Goal: Task Accomplishment & Management: Manage account settings

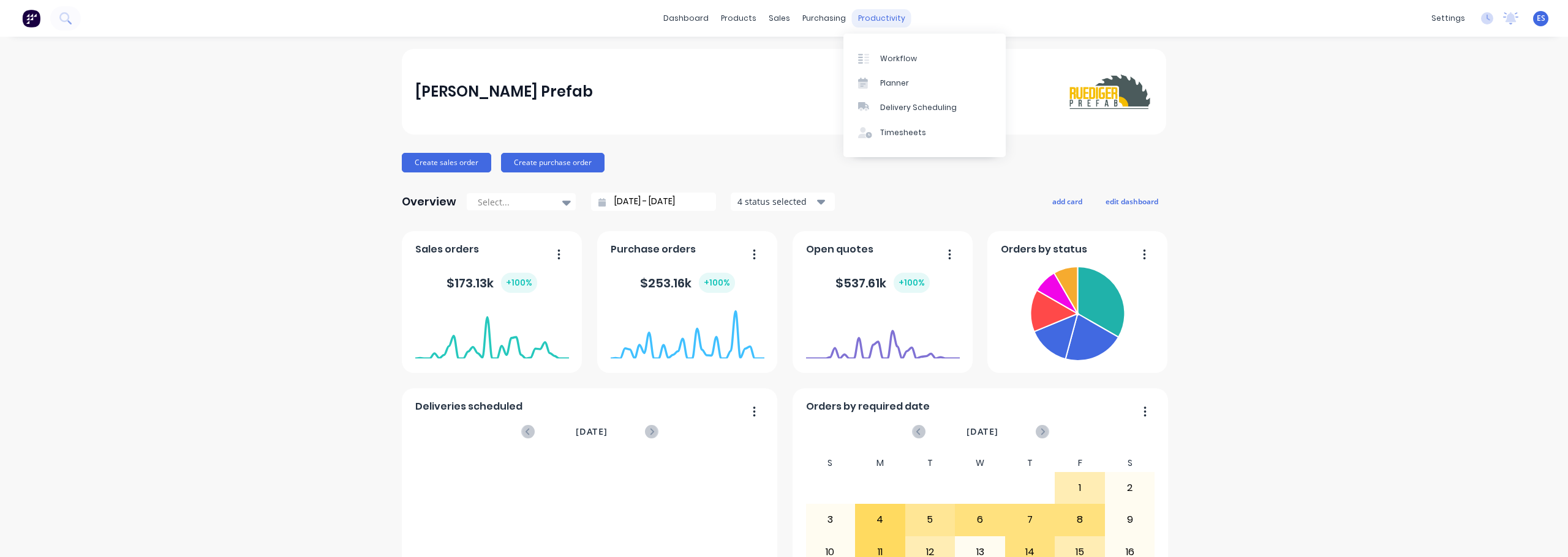
click at [861, 15] on div "productivity" at bounding box center [882, 18] width 59 height 19
click at [880, 53] on div "Workflow" at bounding box center [897, 58] width 36 height 11
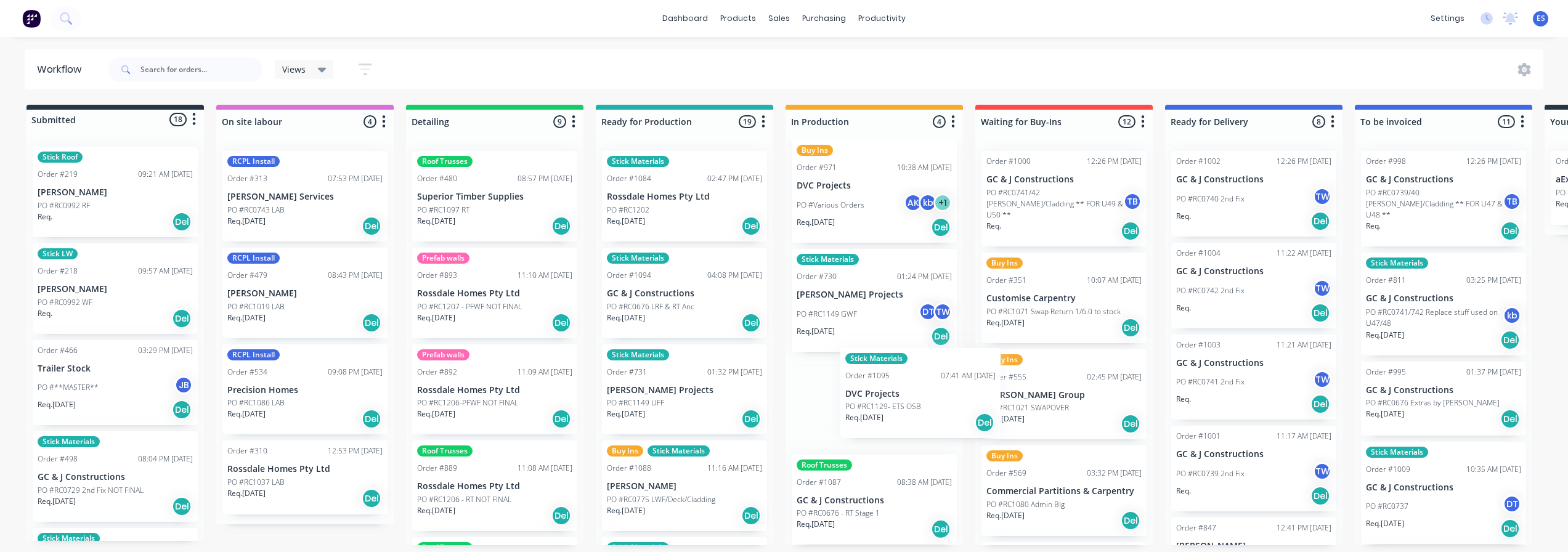
scroll to position [1, 0]
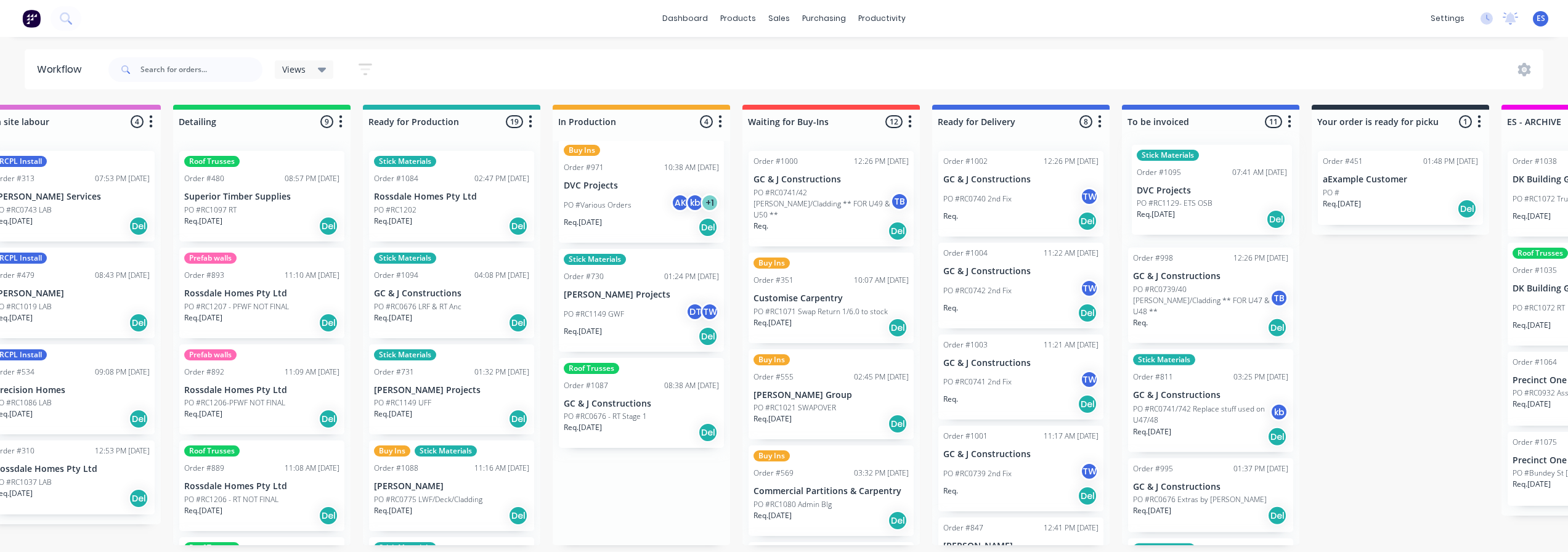
drag, startPoint x: 903, startPoint y: 412, endPoint x: 1187, endPoint y: 204, distance: 352.0
click at [1200, 208] on div "Submitted 18 Status colour #273444 hex #273444 Save Cancel Summaries Total orde…" at bounding box center [875, 325] width 2234 height 441
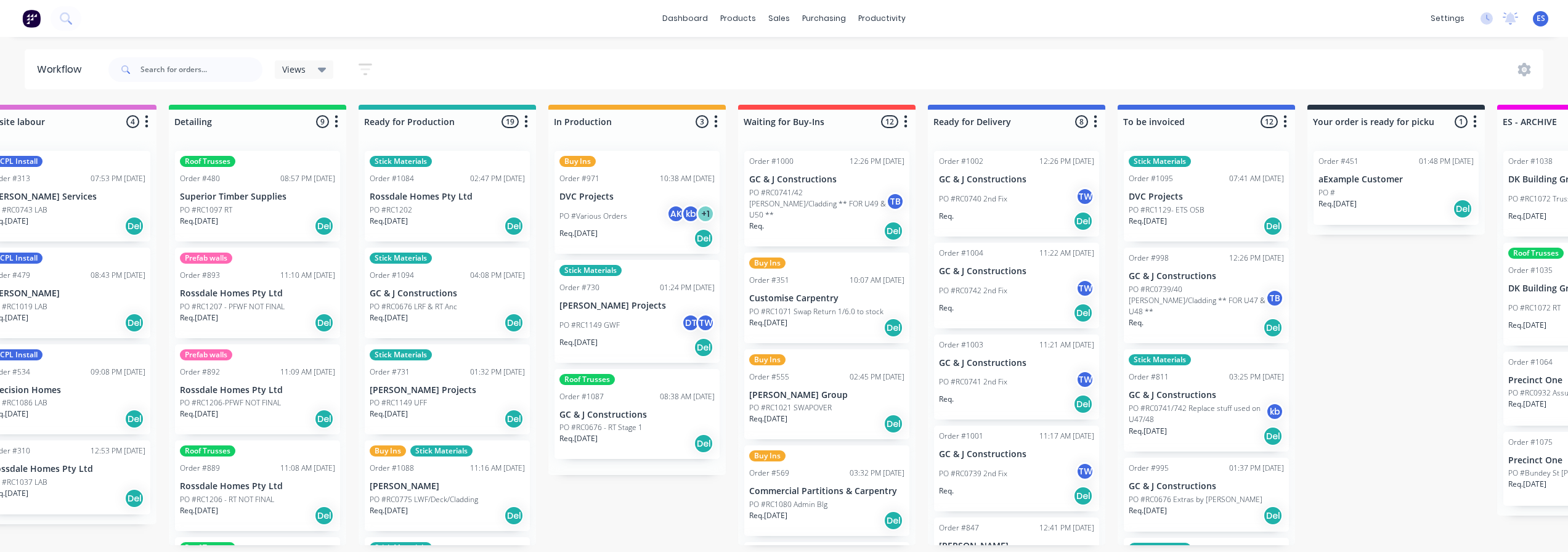
scroll to position [0, 0]
click at [1301, 229] on div "Assign team members" at bounding box center [1300, 231] width 124 height 25
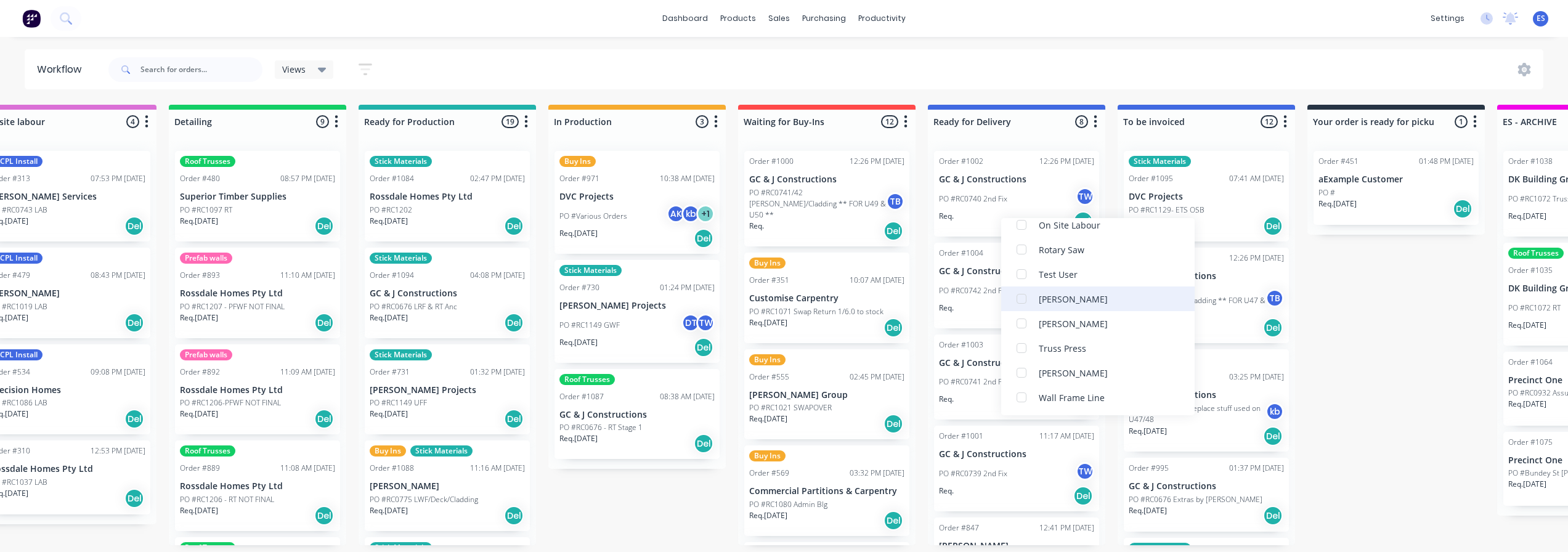
scroll to position [394, 0]
click at [1077, 303] on div "[PERSON_NAME]" at bounding box center [1073, 298] width 69 height 13
click at [1342, 312] on div "Submitted 18 Status colour #273444 hex #273444 Save Cancel Summaries Total orde…" at bounding box center [870, 325] width 2234 height 441
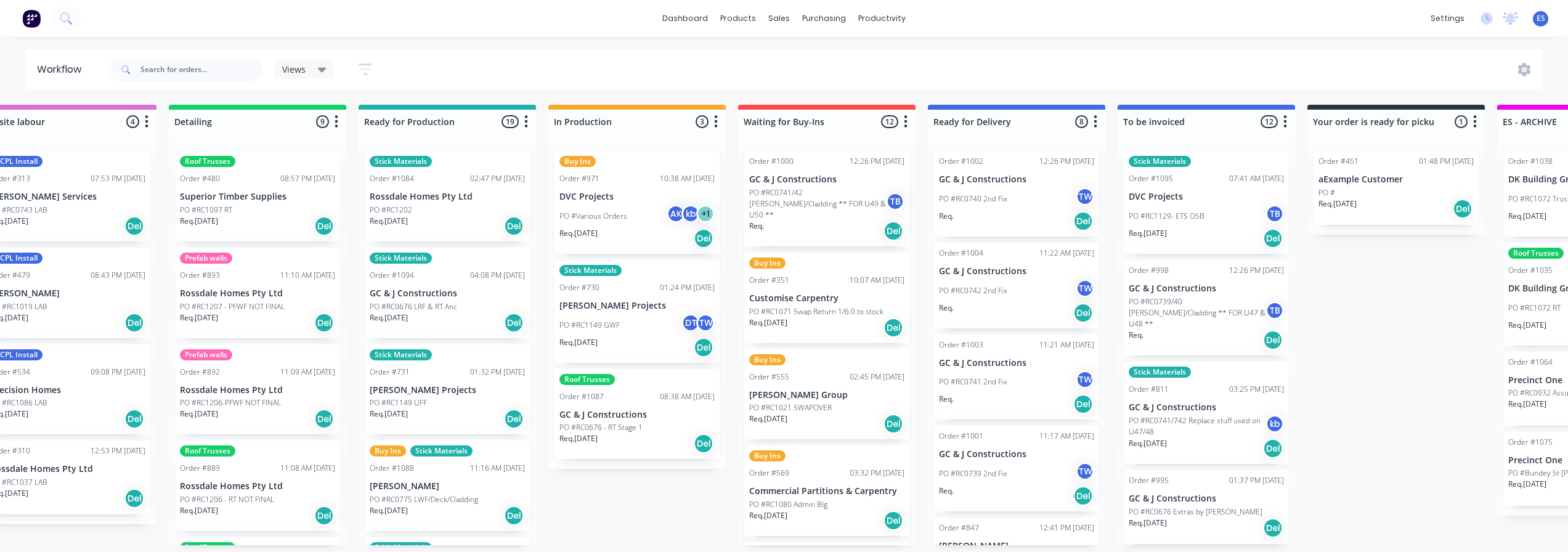
click at [636, 430] on p "PO #RC0676 - RT Stage 1" at bounding box center [602, 427] width 83 height 11
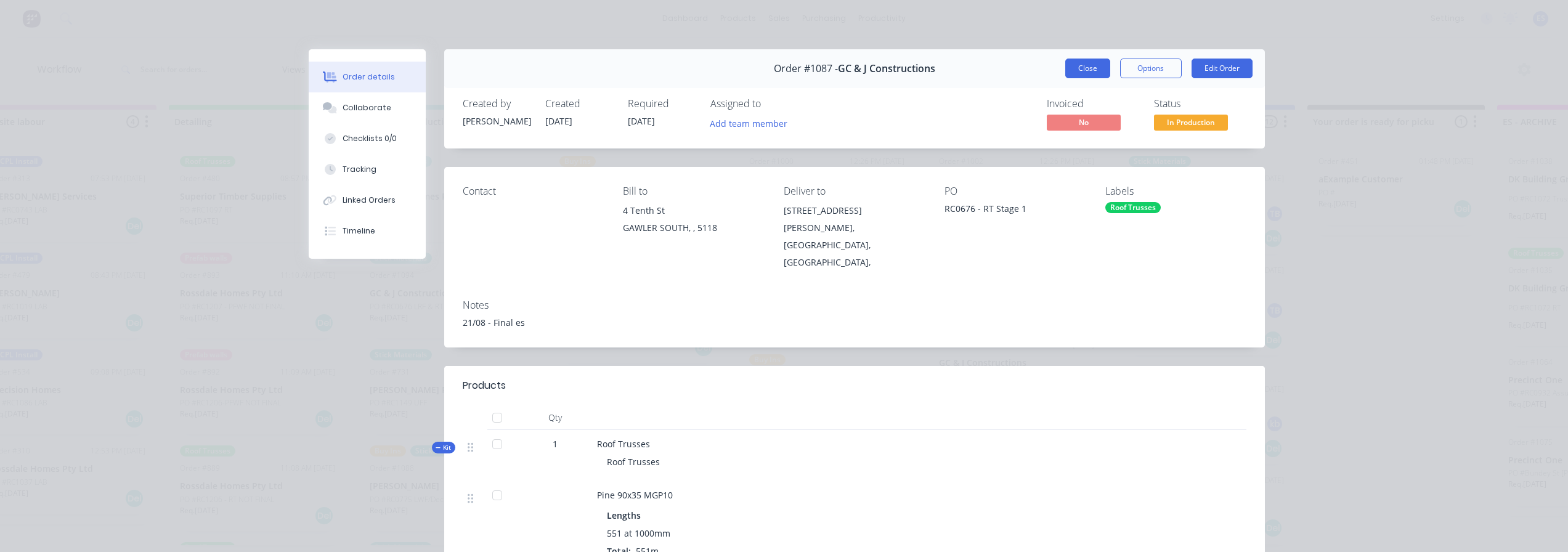
click at [1089, 67] on button "Close" at bounding box center [1087, 68] width 45 height 20
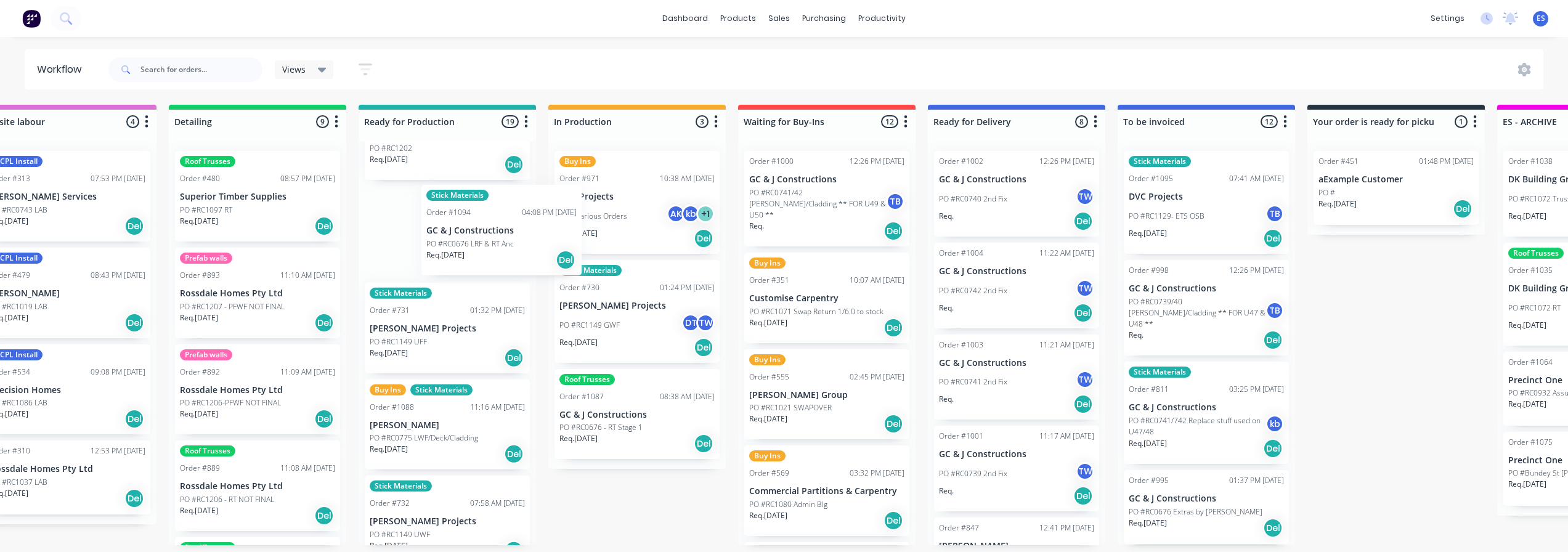
scroll to position [59, 0]
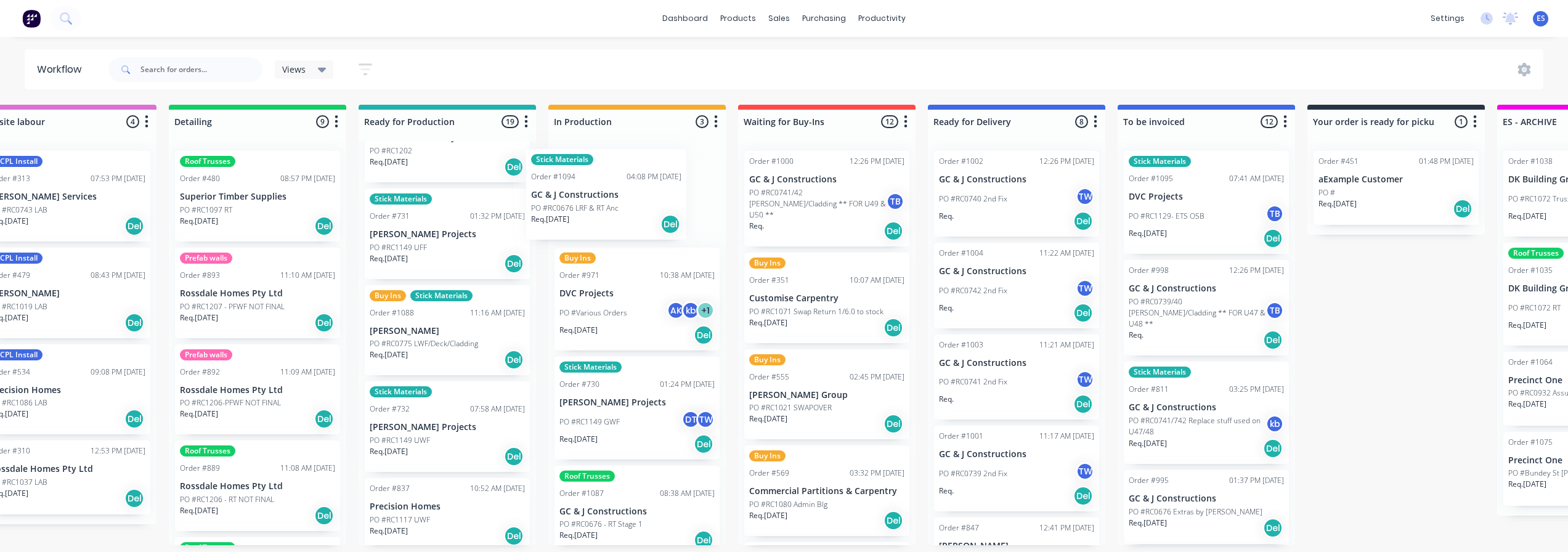
drag, startPoint x: 497, startPoint y: 259, endPoint x: 602, endPoint y: 222, distance: 111.3
click at [602, 222] on div "Submitted 18 Status colour #273444 hex #273444 Save Cancel Summaries Total orde…" at bounding box center [870, 325] width 2234 height 441
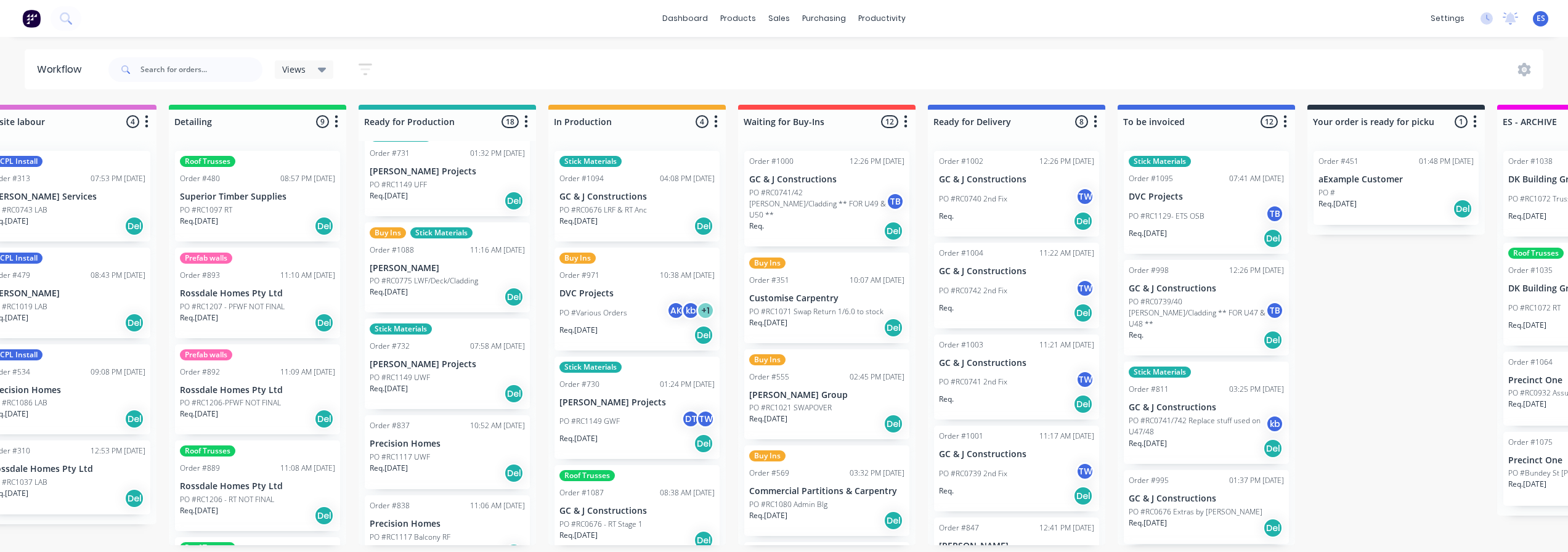
scroll to position [0, 0]
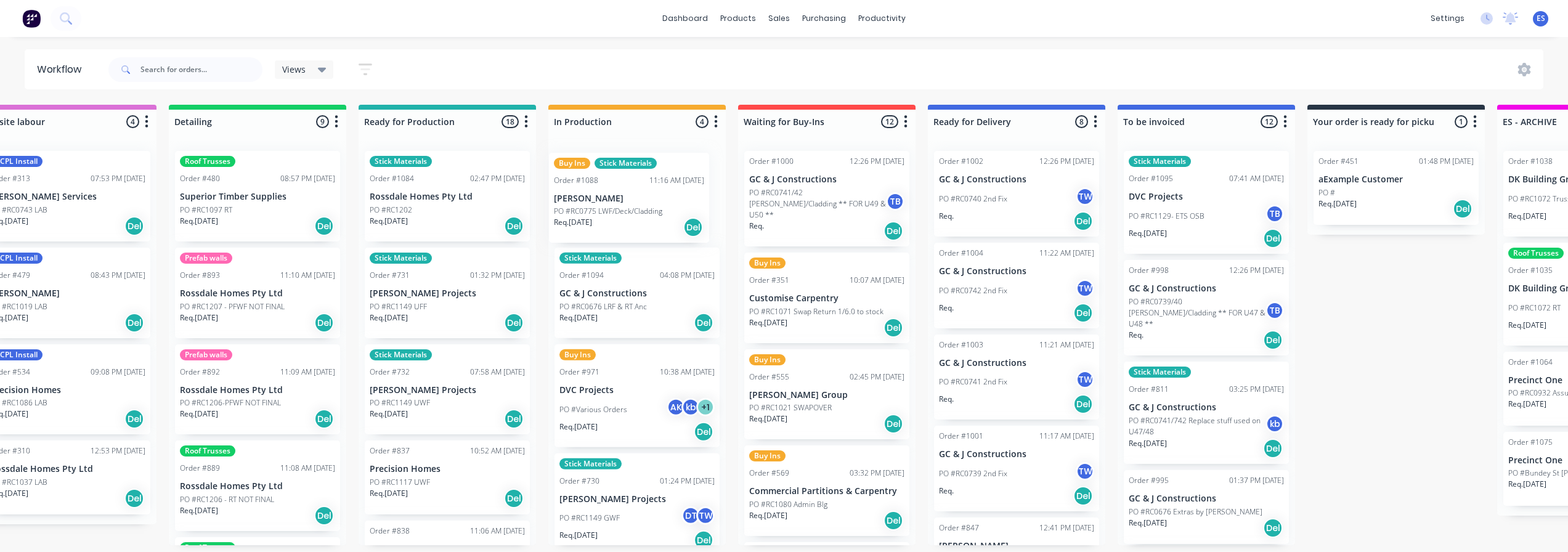
drag, startPoint x: 431, startPoint y: 409, endPoint x: 621, endPoint y: 221, distance: 267.3
click at [621, 221] on div "Submitted 18 Status colour #273444 hex #273444 Save Cancel Summaries Total orde…" at bounding box center [870, 325] width 2234 height 441
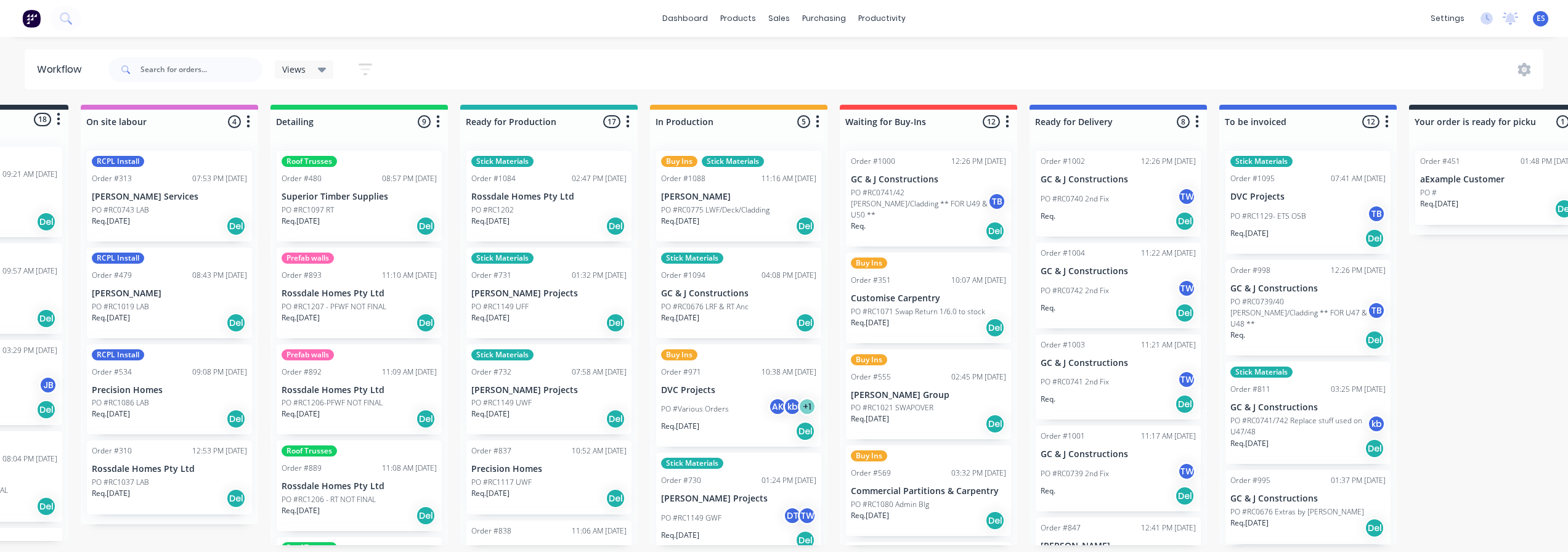
scroll to position [2, 0]
